Goal: Task Accomplishment & Management: Use online tool/utility

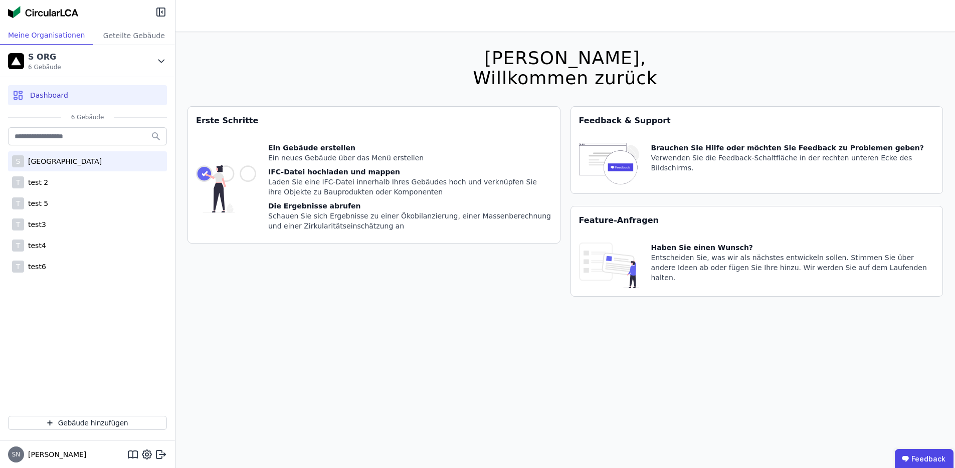
click at [72, 166] on div "S [GEOGRAPHIC_DATA]" at bounding box center [87, 161] width 159 height 20
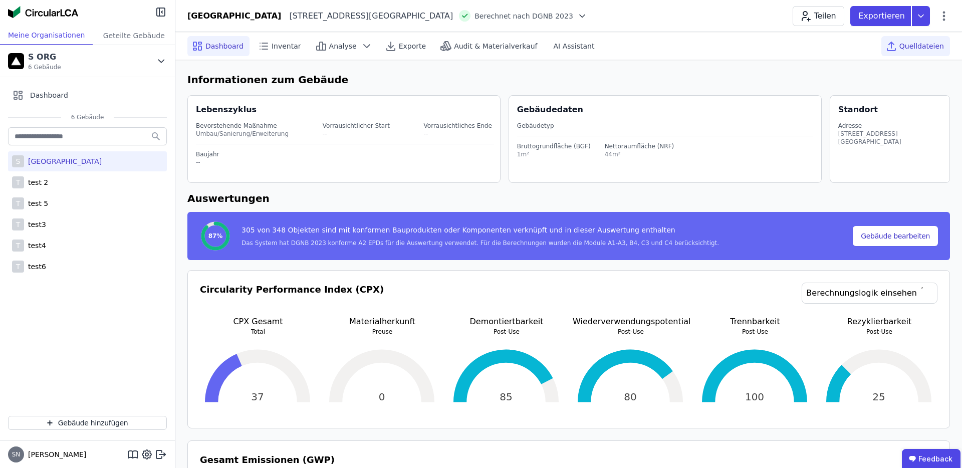
click at [932, 48] on span "Quelldateien" at bounding box center [922, 46] width 45 height 10
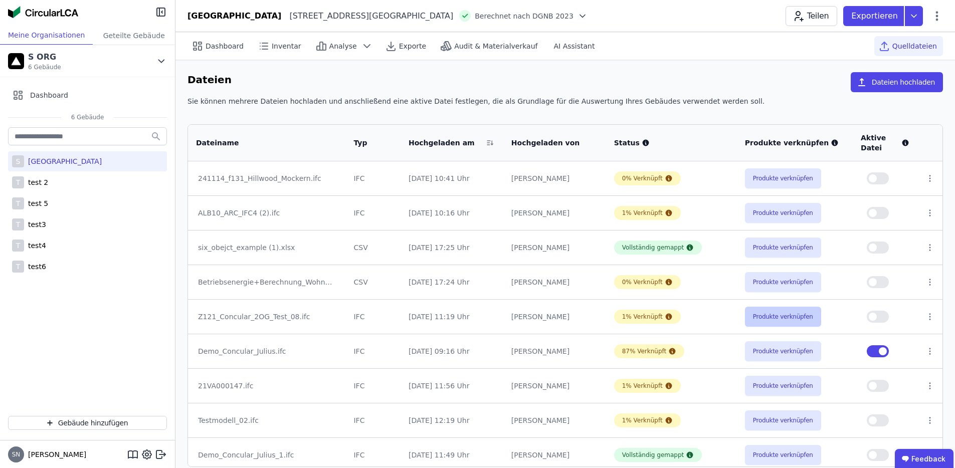
click at [776, 323] on button "Produkte verknüpfen" at bounding box center [783, 317] width 76 height 20
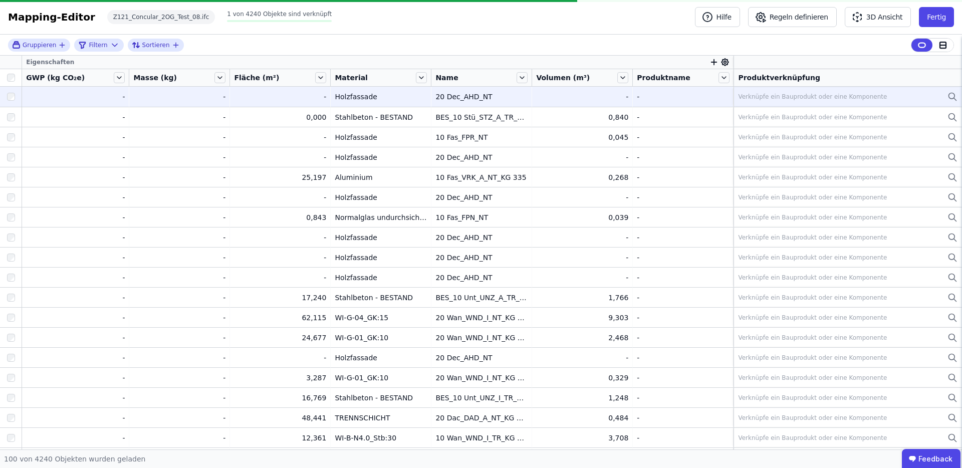
click at [791, 100] on div "Verknüpfe ein Bauprodukt oder eine Komponente" at bounding box center [812, 97] width 149 height 8
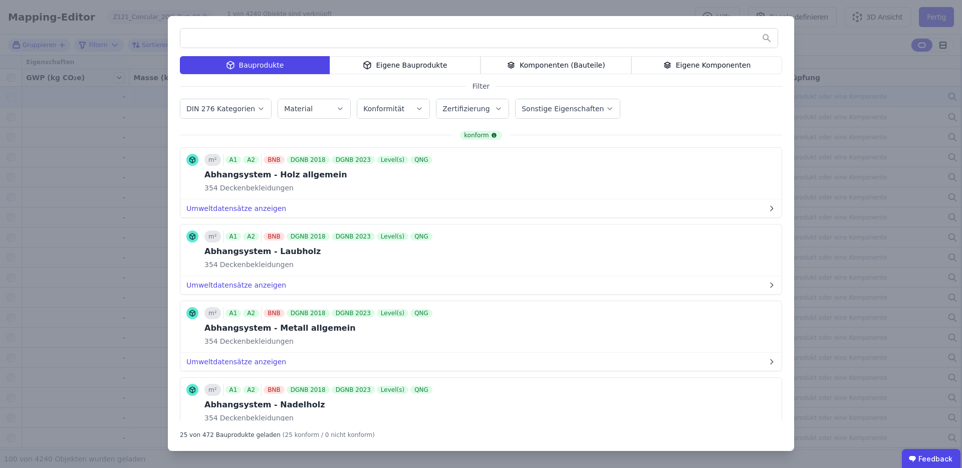
click at [410, 66] on div "Eigene Bauprodukte" at bounding box center [405, 65] width 151 height 18
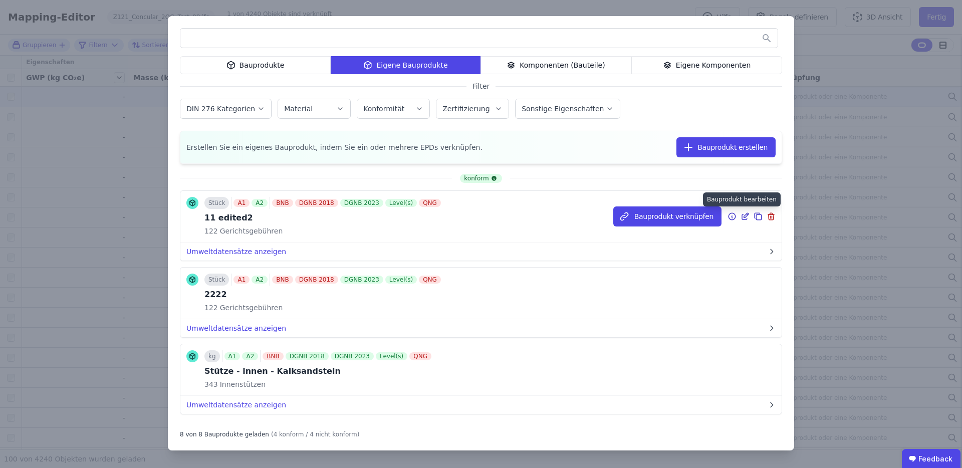
click at [744, 213] on icon at bounding box center [746, 215] width 5 height 5
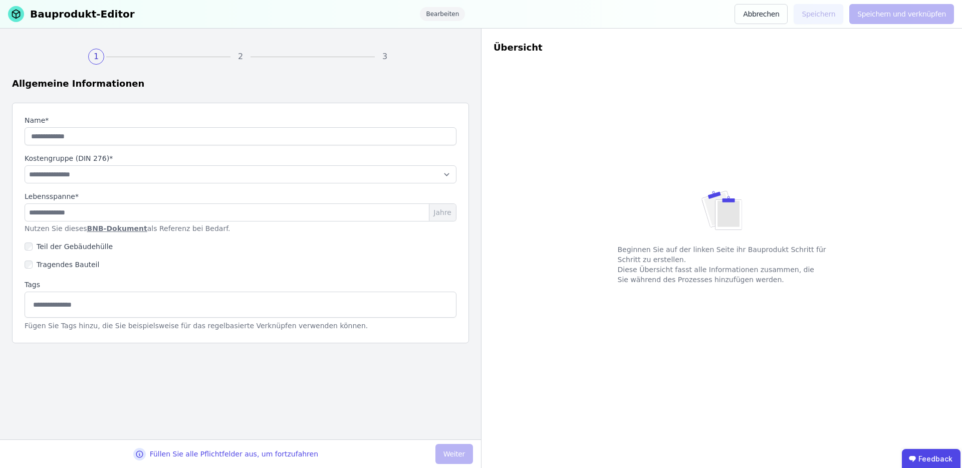
type input "**********"
select select "**********"
type input "*"
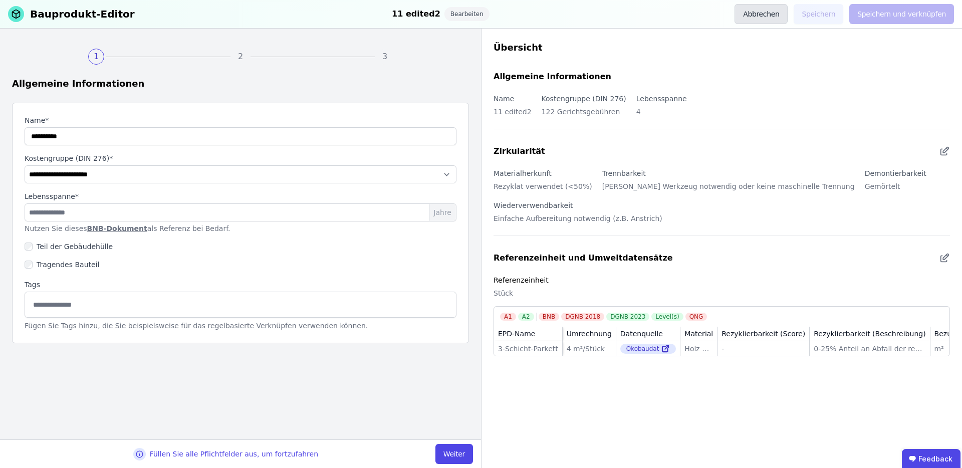
click at [770, 12] on button "Abbrechen" at bounding box center [761, 14] width 53 height 20
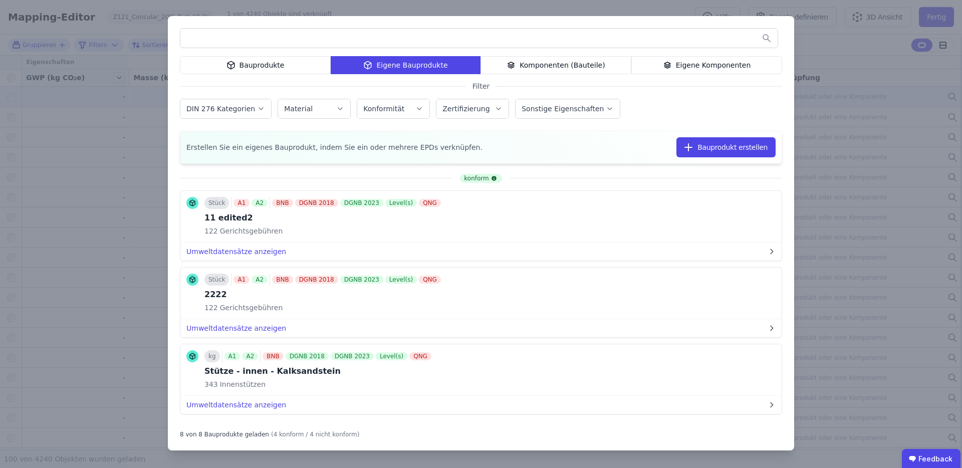
click at [939, 16] on div "Bauprodukte Eigene Bauprodukte Komponenten (Bauteile) Eigene Komponenten Filter…" at bounding box center [481, 234] width 962 height 468
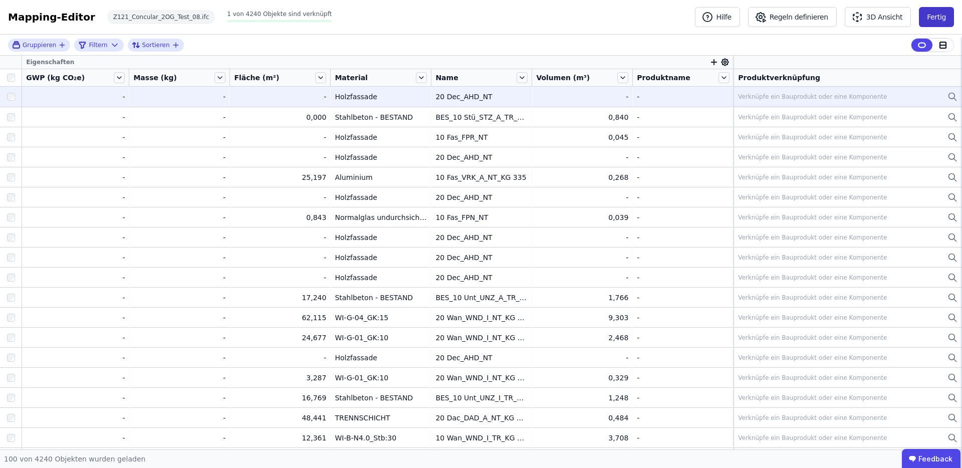
click at [938, 18] on button "Fertig" at bounding box center [936, 17] width 35 height 20
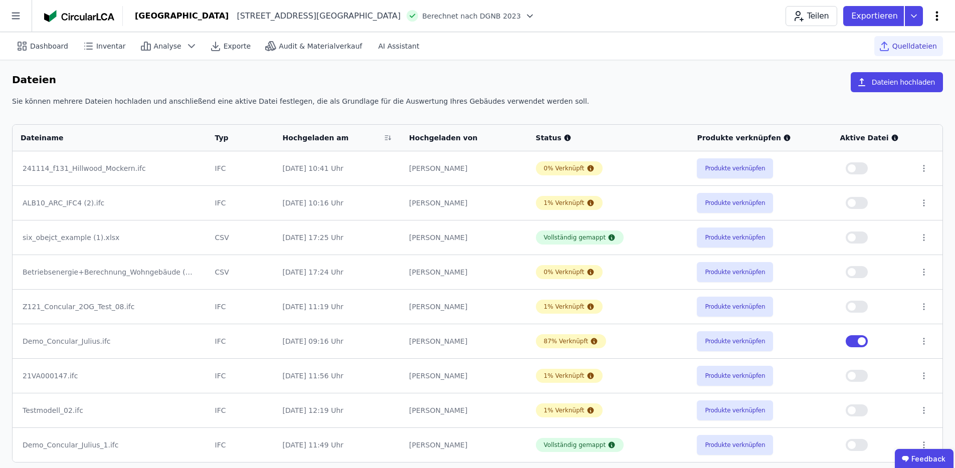
click at [938, 11] on icon at bounding box center [937, 16] width 12 height 12
click at [913, 32] on div "Gebäude bearbeiten" at bounding box center [894, 40] width 97 height 18
select select "*"
select select "**********"
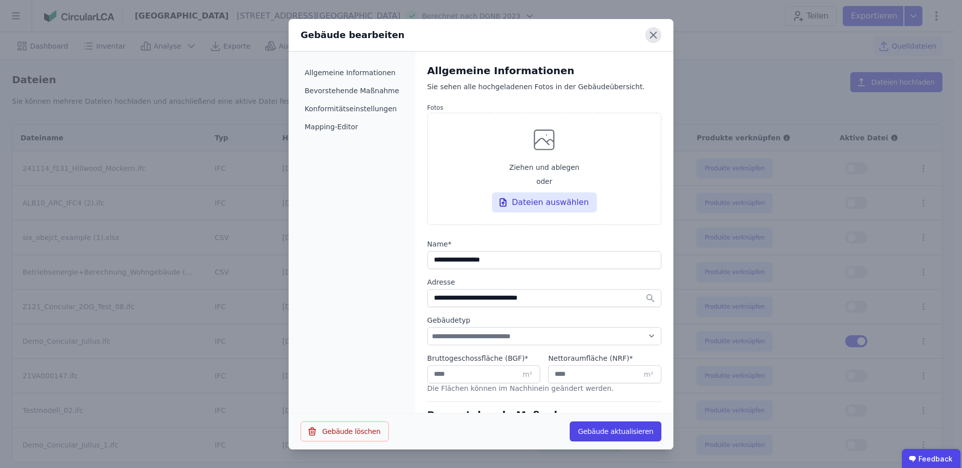
click at [658, 35] on icon at bounding box center [654, 35] width 16 height 16
